Goal: Task Accomplishment & Management: Manage account settings

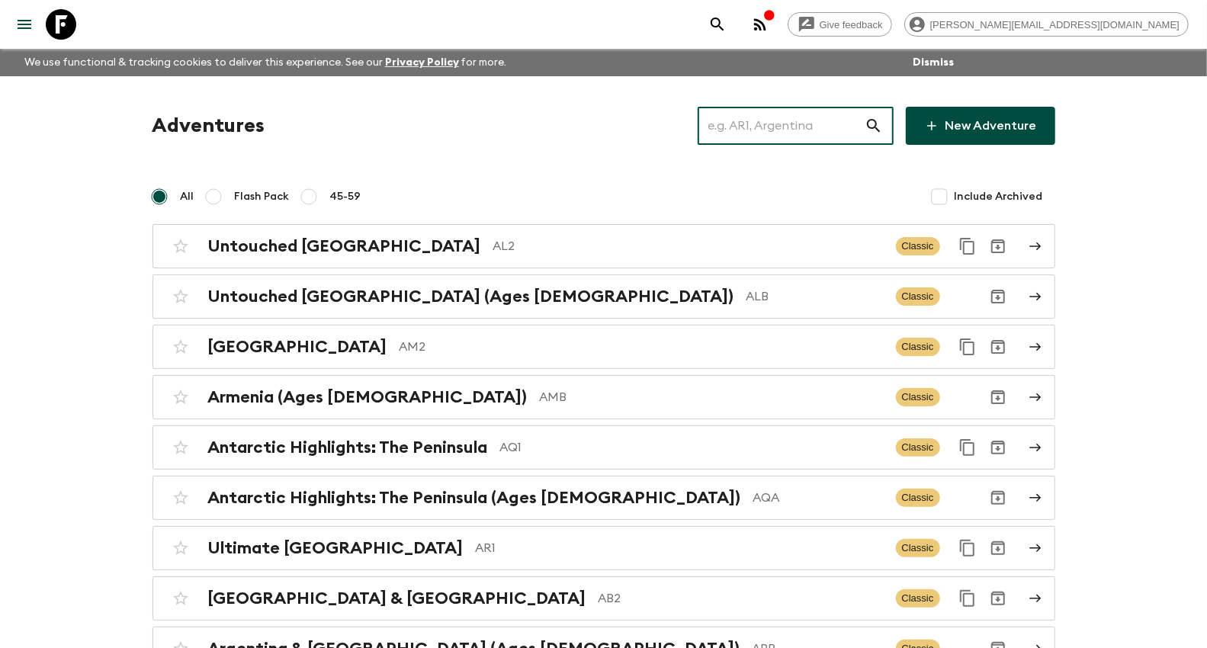
click at [767, 124] on input "text" at bounding box center [781, 125] width 167 height 43
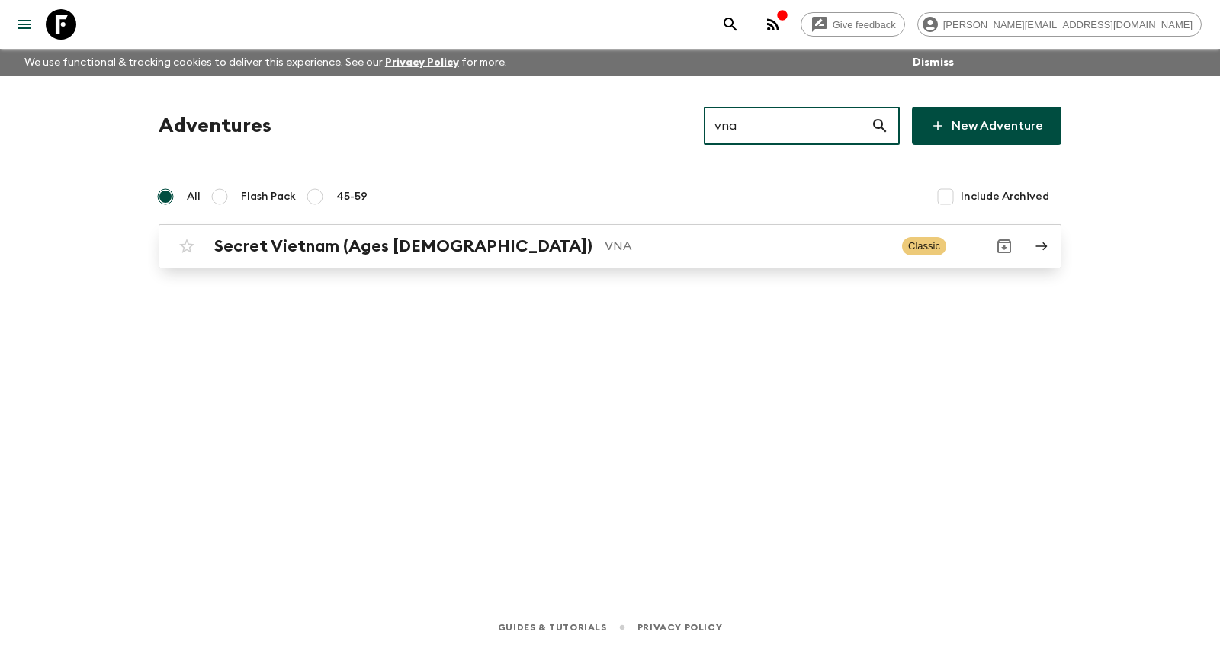
type input "vna"
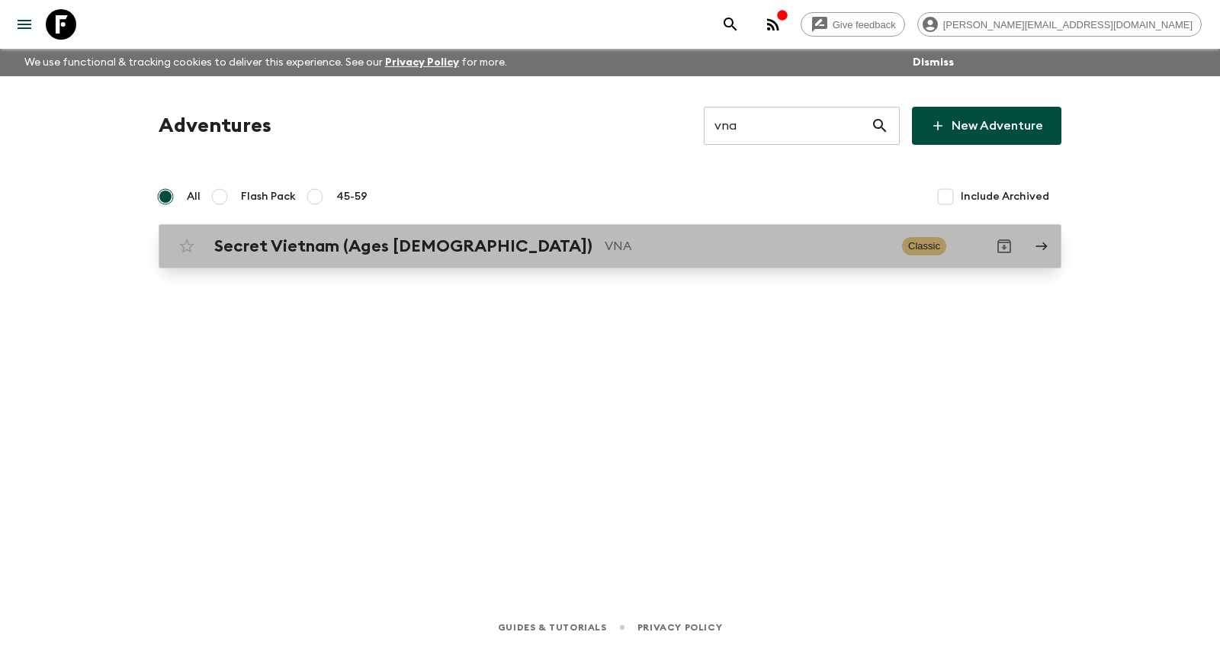
click at [320, 253] on h2 "Secret Vietnam (Ages [DEMOGRAPHIC_DATA])" at bounding box center [403, 246] width 378 height 20
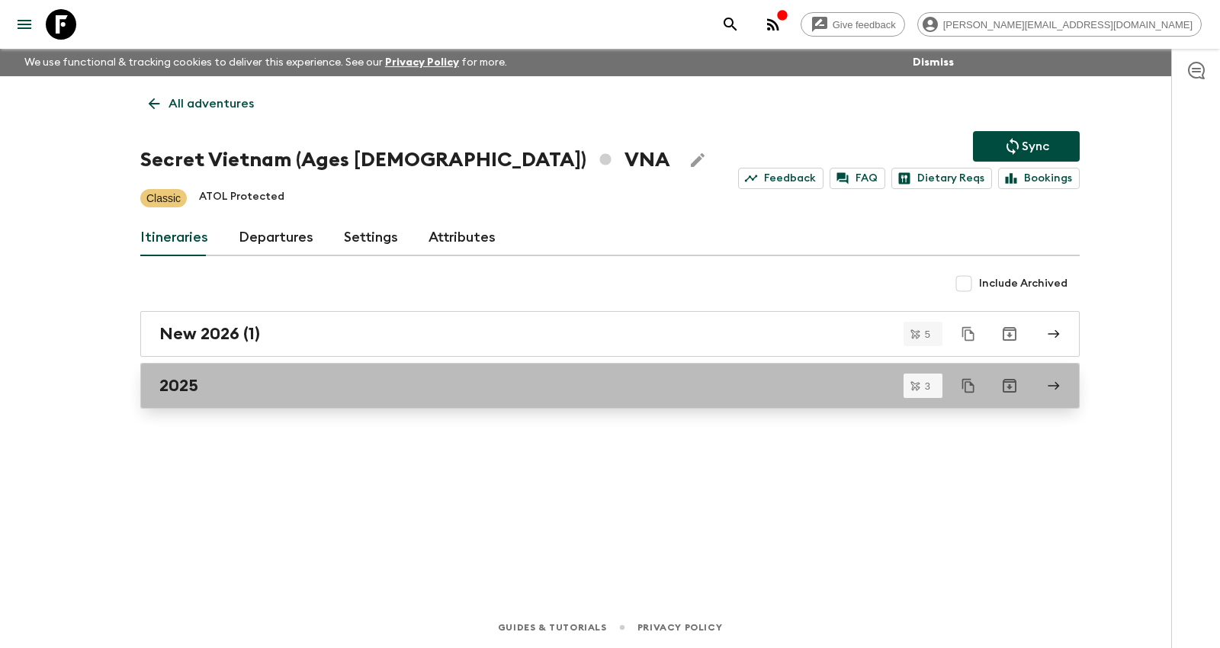
click at [191, 386] on h2 "2025" at bounding box center [178, 386] width 39 height 20
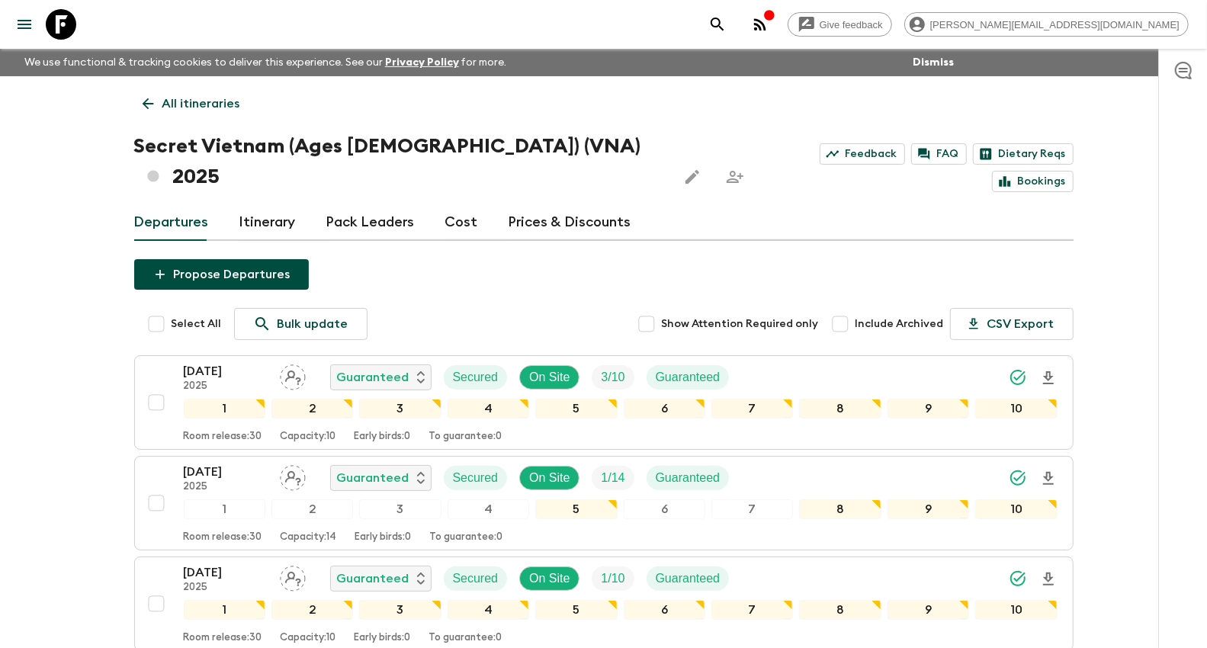
click at [517, 204] on link "Prices & Discounts" at bounding box center [570, 222] width 123 height 37
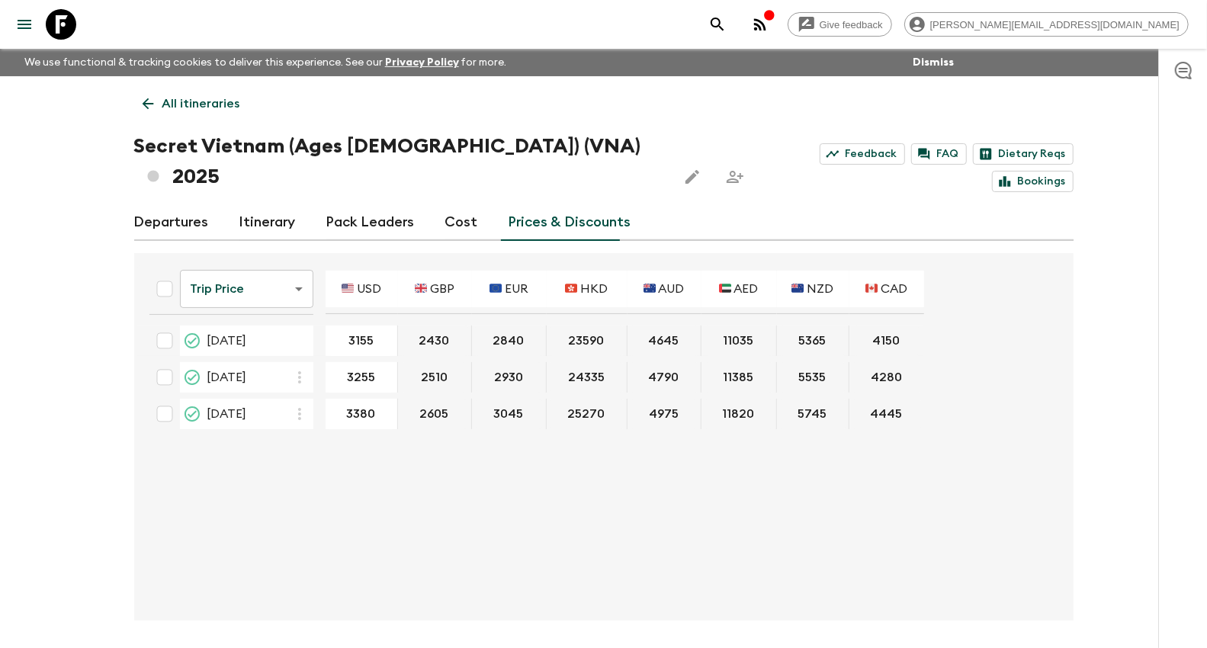
click at [306, 260] on body "Give feedback [PERSON_NAME][EMAIL_ADDRESS][DOMAIN_NAME] We use functional & tra…" at bounding box center [603, 352] width 1207 height 705
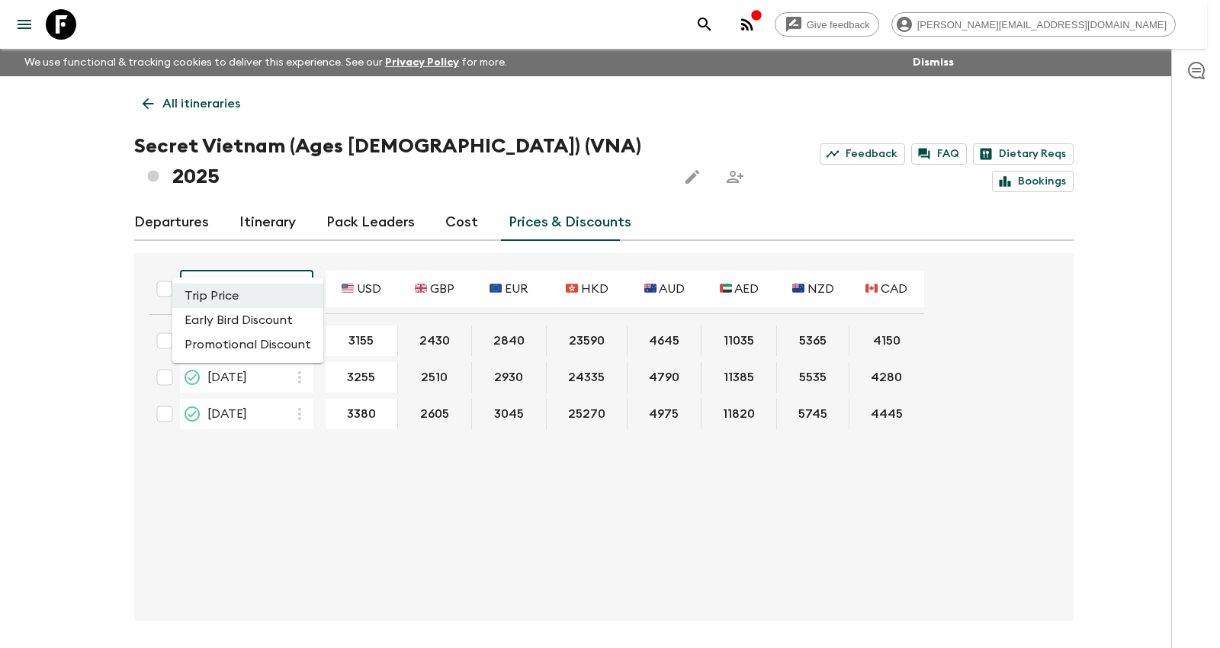
click at [290, 333] on li "Promotional Discount" at bounding box center [247, 345] width 151 height 24
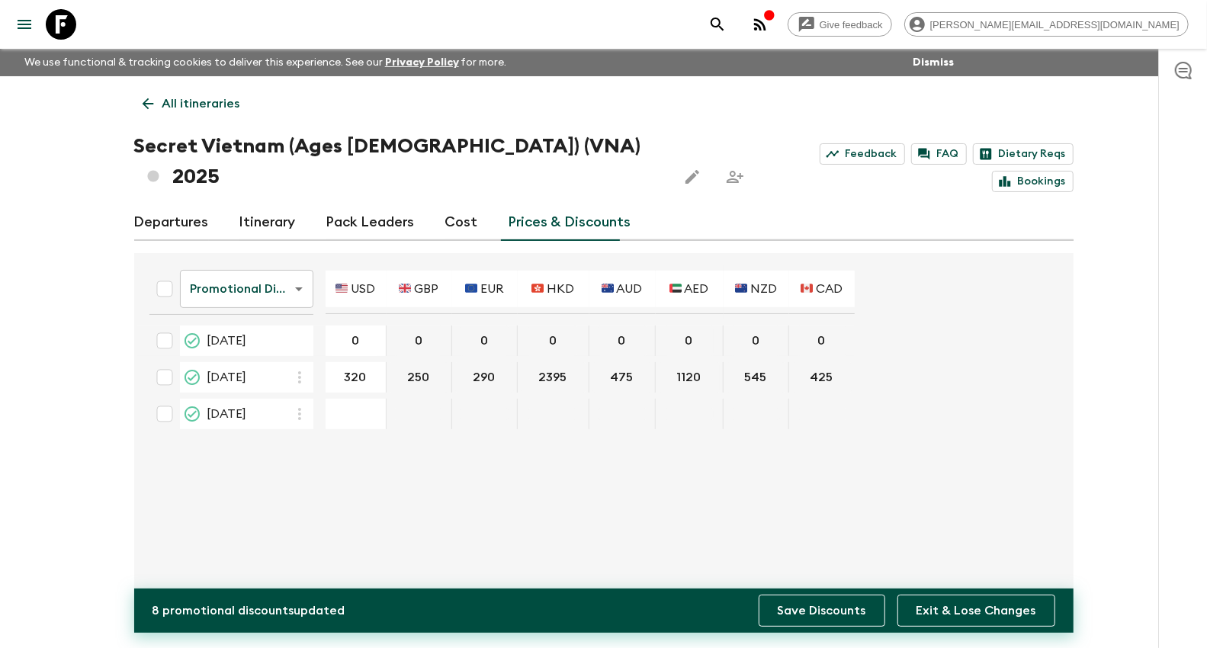
type input "320"
click at [799, 619] on button "Save Discounts" at bounding box center [822, 611] width 127 height 32
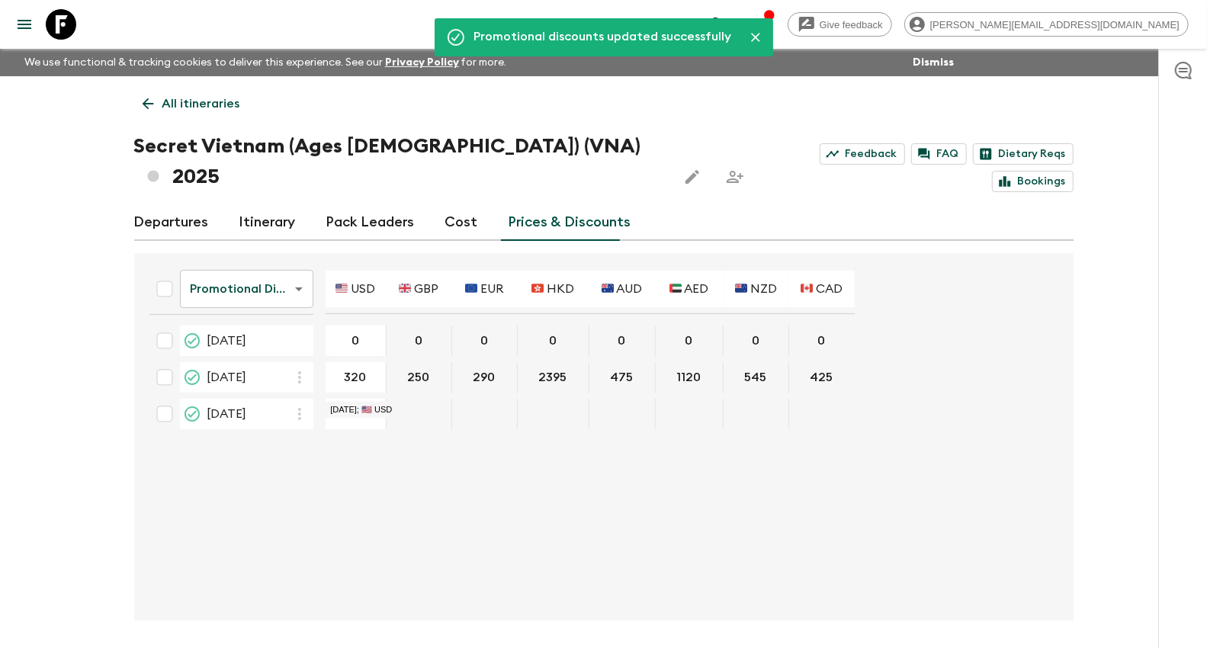
click at [195, 103] on p "All itineraries" at bounding box center [201, 104] width 78 height 18
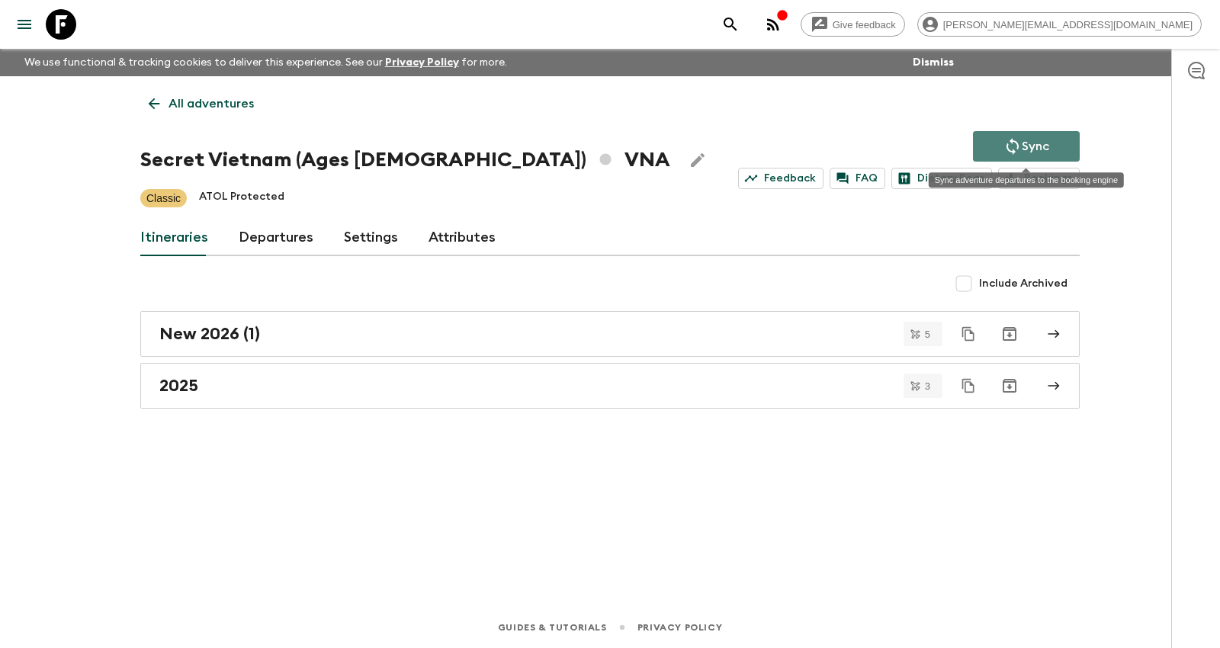
click at [990, 146] on button "Sync" at bounding box center [1026, 146] width 107 height 31
click at [1017, 140] on icon "Sync adventure departures to the booking engine" at bounding box center [1013, 146] width 18 height 18
